Goal: Use online tool/utility: Utilize a website feature to perform a specific function

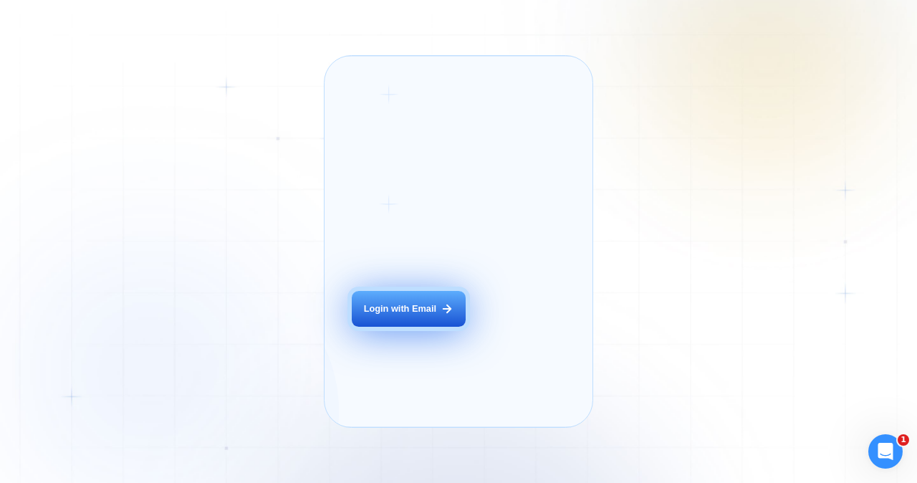
click at [409, 315] on div "Login with Email" at bounding box center [400, 308] width 72 height 13
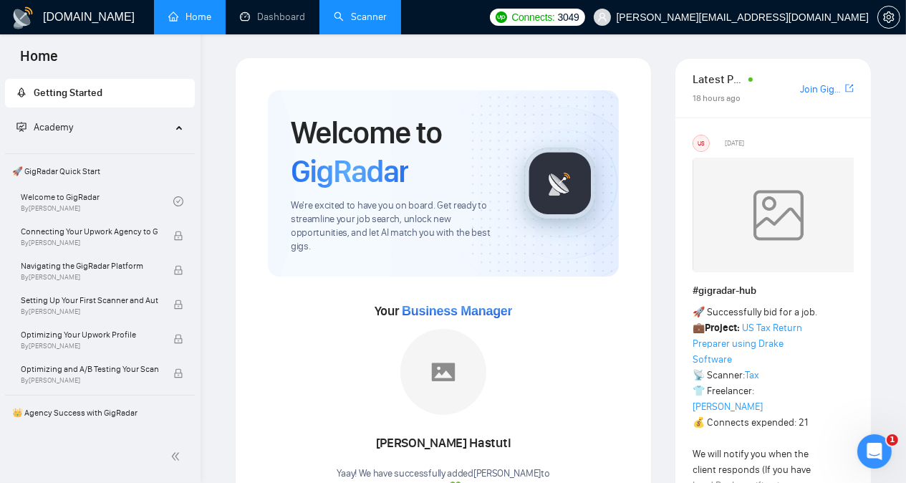
click at [357, 16] on link "Scanner" at bounding box center [360, 17] width 53 height 12
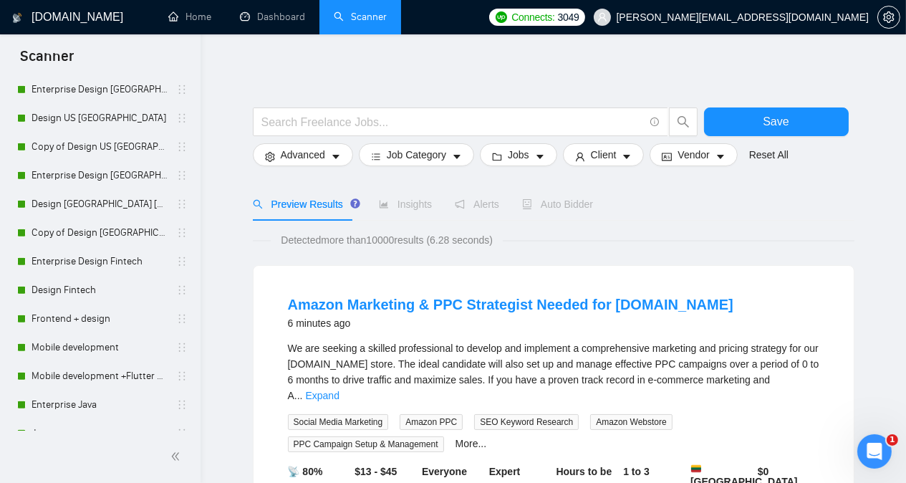
scroll to position [1145, 0]
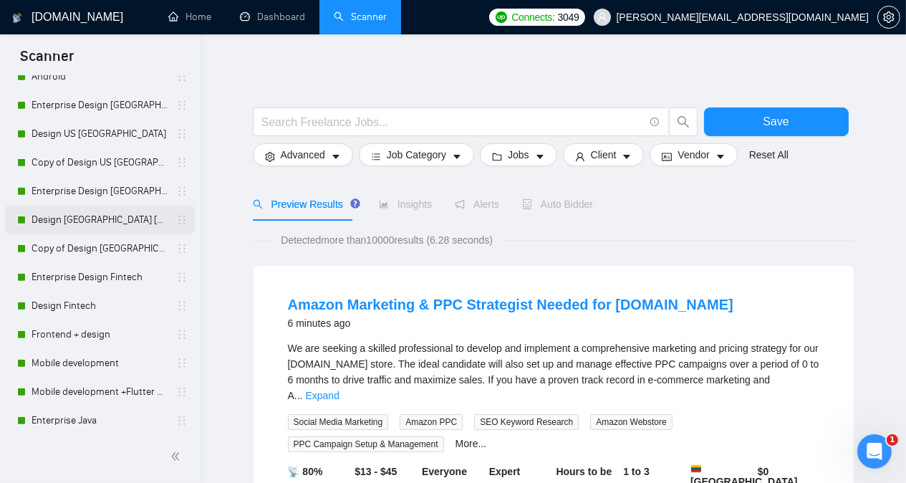
click at [126, 223] on link "Design Europe UK other countries" at bounding box center [100, 220] width 136 height 29
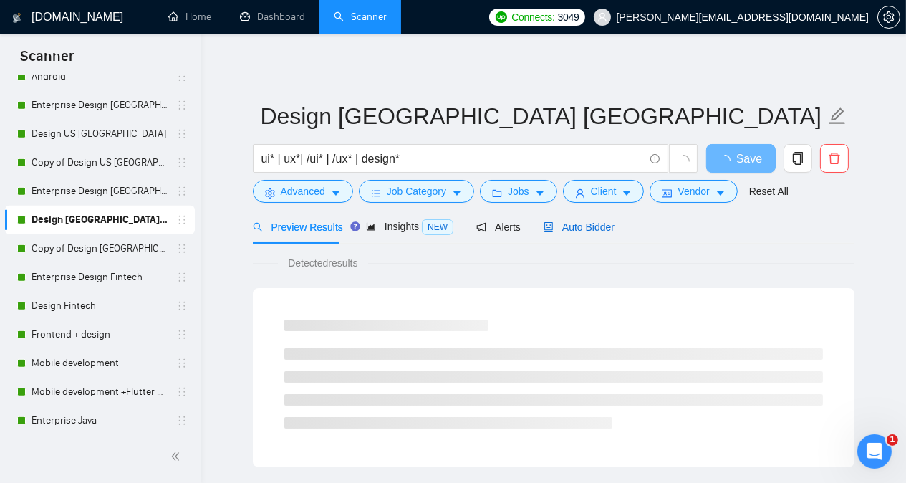
click at [580, 231] on span "Auto Bidder" at bounding box center [579, 226] width 71 height 11
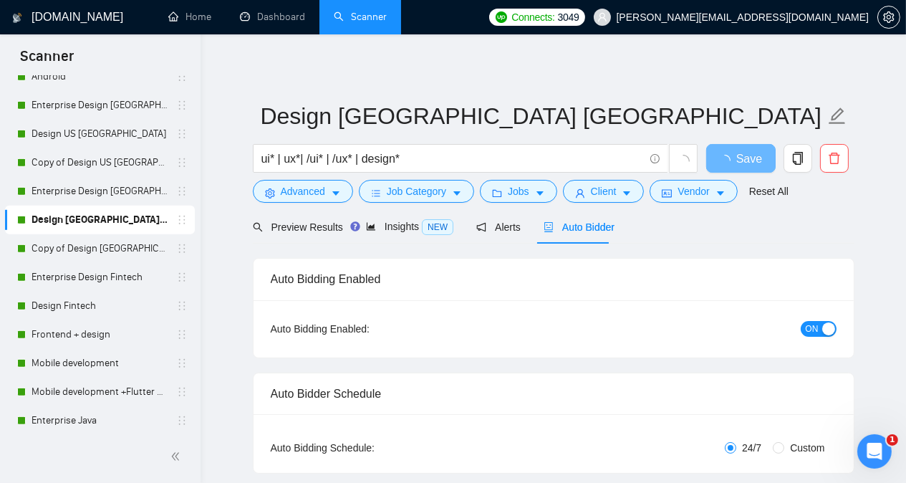
radio input "false"
radio input "true"
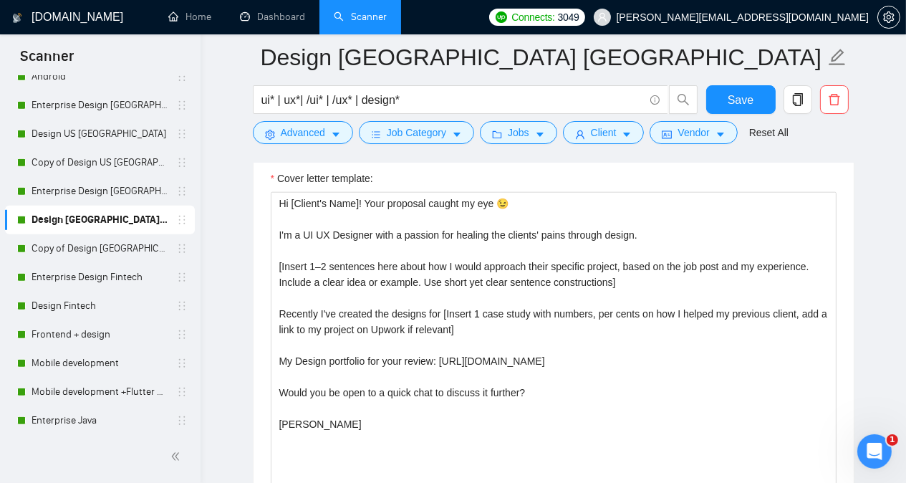
scroll to position [1891, 0]
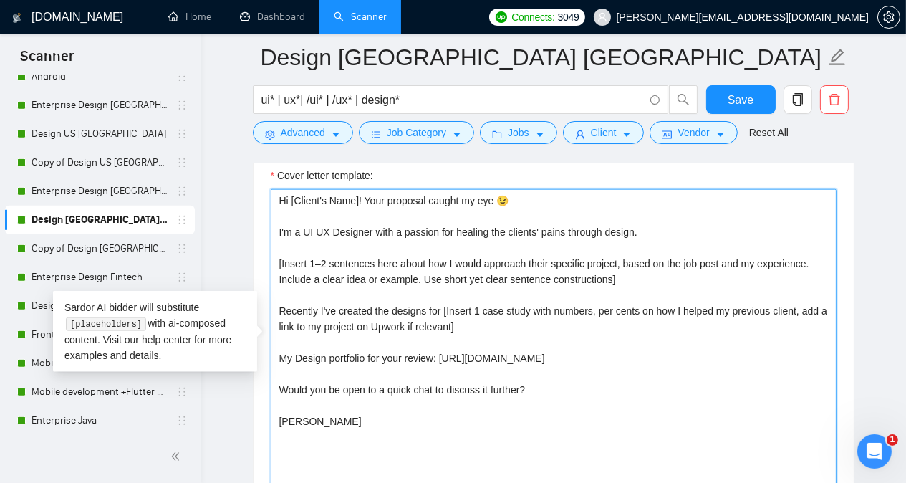
drag, startPoint x: 278, startPoint y: 222, endPoint x: 353, endPoint y: 425, distance: 216.0
click at [353, 425] on textarea "Hi [Client's Name]! Your proposal caught my eye 😉 I'm a UI UX Designer with a p…" at bounding box center [554, 350] width 566 height 322
drag, startPoint x: 277, startPoint y: 224, endPoint x: 371, endPoint y: 407, distance: 205.7
click at [371, 407] on textarea "Hi [Client's Name]! Your proposal caught my eye 😉 I'm a UI UX Designer with a p…" at bounding box center [554, 350] width 566 height 322
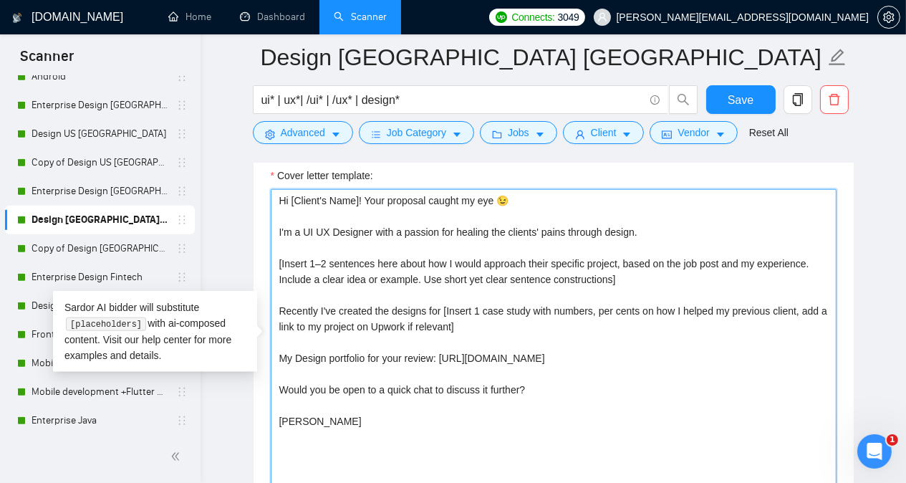
click at [355, 381] on textarea "Hi [Client's Name]! Your proposal caught my eye 😉 I'm a UI UX Designer with a p…" at bounding box center [554, 350] width 566 height 322
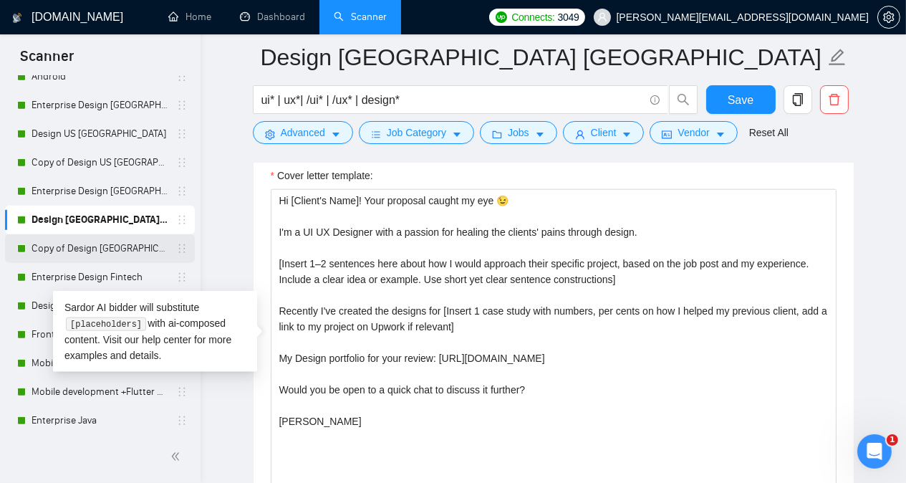
click at [106, 242] on link "Copy of Design Europe UK other countries" at bounding box center [100, 248] width 136 height 29
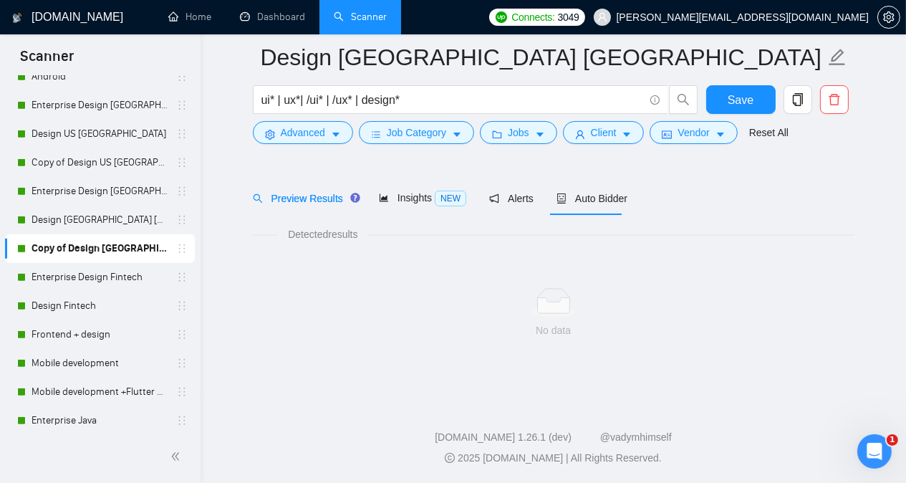
scroll to position [39, 0]
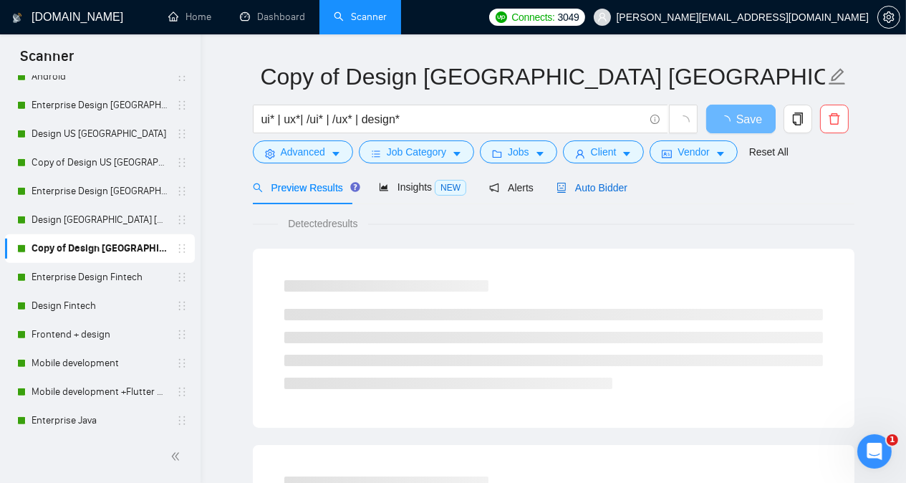
click at [588, 191] on span "Auto Bidder" at bounding box center [592, 187] width 71 height 11
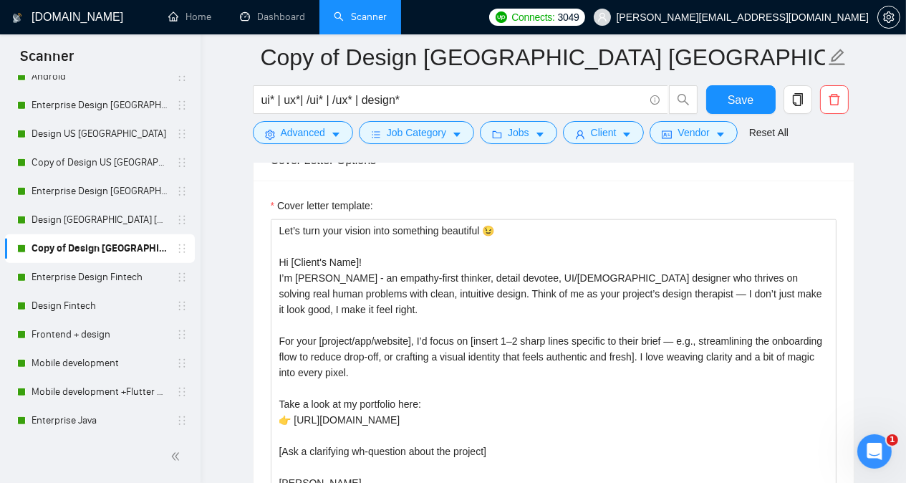
scroll to position [1881, 0]
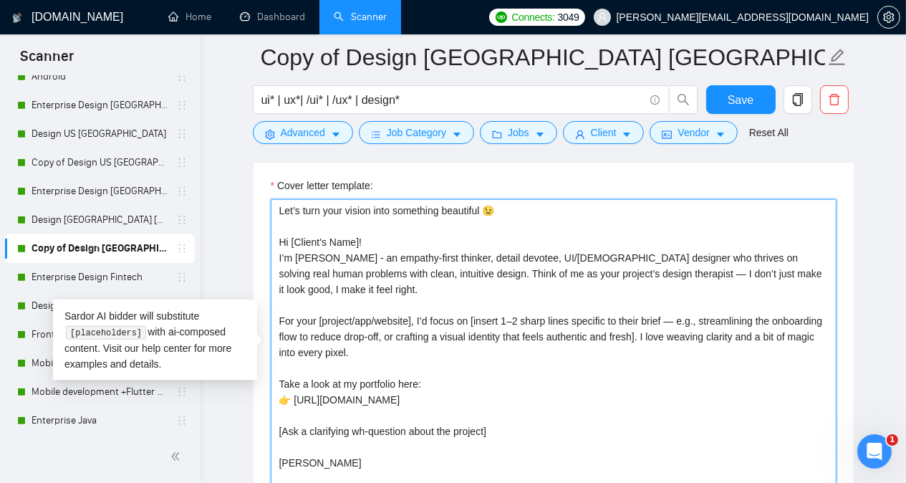
drag, startPoint x: 279, startPoint y: 250, endPoint x: 481, endPoint y: 439, distance: 276.8
click at [481, 439] on textarea "Let’s turn your vision into something beautiful 😉 Hi [Client's Name]! I’m Andre…" at bounding box center [554, 360] width 566 height 322
click at [478, 274] on textarea "Let’s turn your vision into something beautiful 😉 Hi [Client's Name]! I’m Andre…" at bounding box center [554, 360] width 566 height 322
drag, startPoint x: 658, startPoint y: 374, endPoint x: 297, endPoint y: 376, distance: 361.1
click at [297, 376] on textarea "Let’s turn your vision into something beautiful 😉 Hi [Client's Name]! I’m Andre…" at bounding box center [554, 360] width 566 height 322
